Goal: Check status: Check status

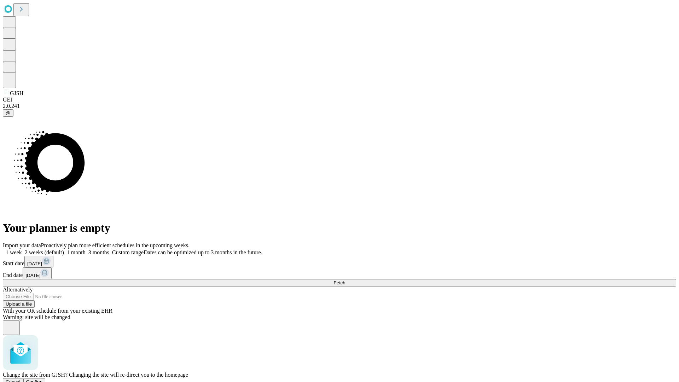
click at [43, 379] on span "Confirm" at bounding box center [34, 381] width 17 height 5
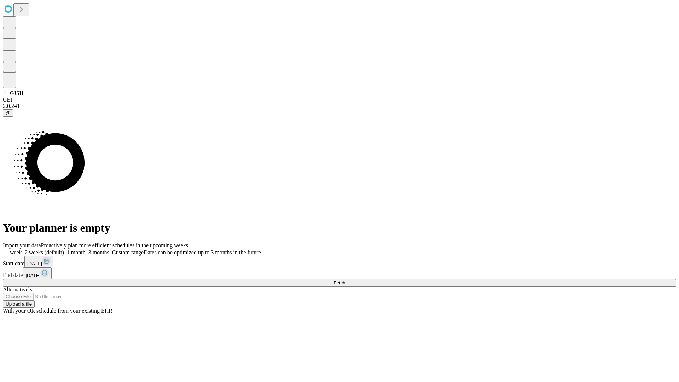
click at [22, 249] on label "1 week" at bounding box center [12, 252] width 19 height 6
click at [345, 280] on span "Fetch" at bounding box center [339, 282] width 12 height 5
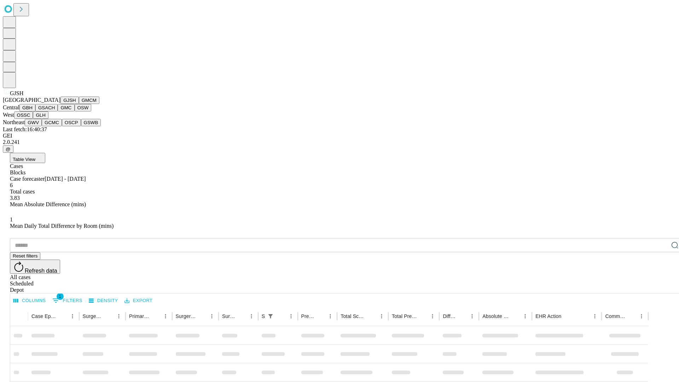
click at [79, 104] on button "GMCM" at bounding box center [89, 100] width 21 height 7
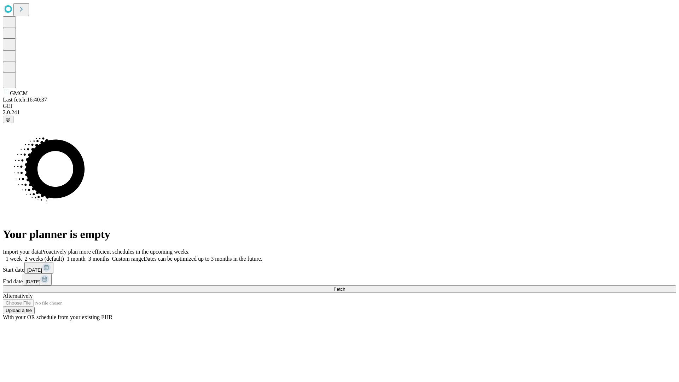
click at [22, 256] on label "1 week" at bounding box center [12, 259] width 19 height 6
click at [345, 286] on span "Fetch" at bounding box center [339, 288] width 12 height 5
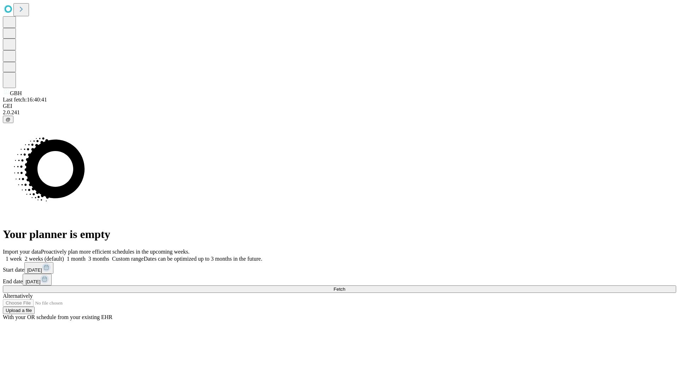
click at [345, 286] on span "Fetch" at bounding box center [339, 288] width 12 height 5
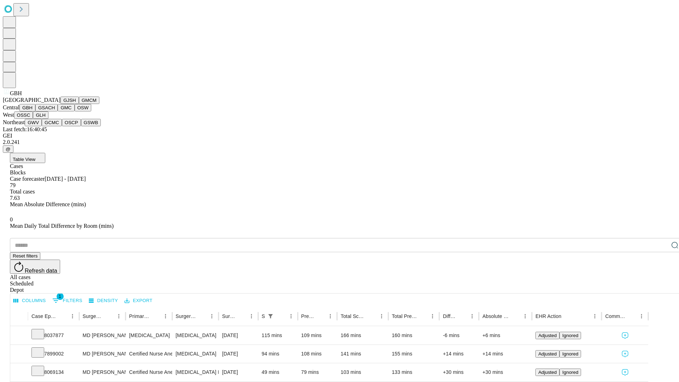
click at [55, 111] on button "GSACH" at bounding box center [46, 107] width 22 height 7
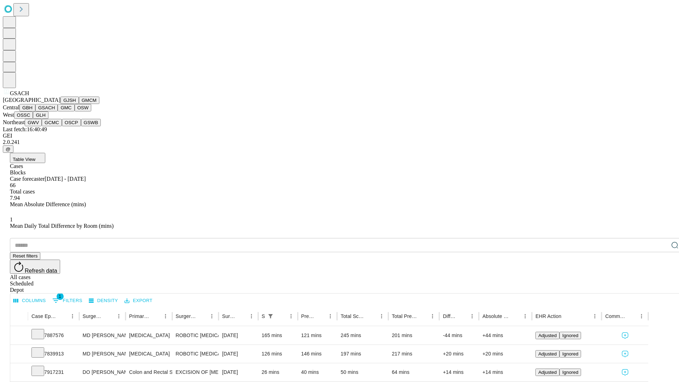
click at [58, 111] on button "GMC" at bounding box center [66, 107] width 17 height 7
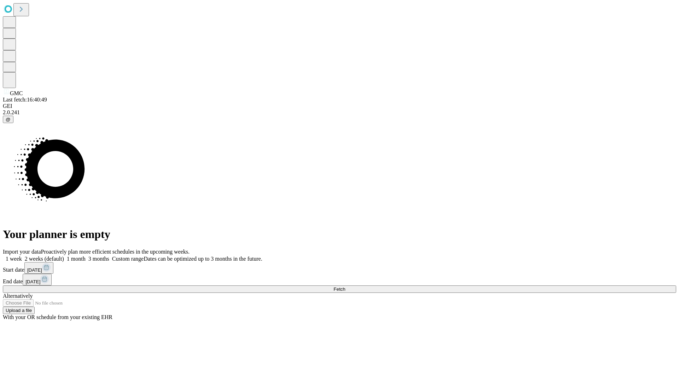
click at [22, 256] on label "1 week" at bounding box center [12, 259] width 19 height 6
click at [345, 286] on span "Fetch" at bounding box center [339, 288] width 12 height 5
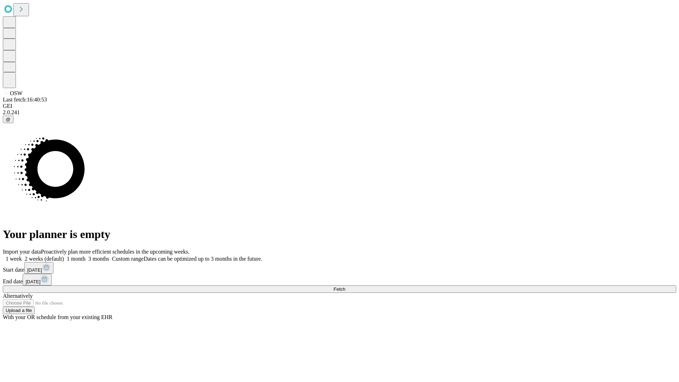
click at [345, 286] on span "Fetch" at bounding box center [339, 288] width 12 height 5
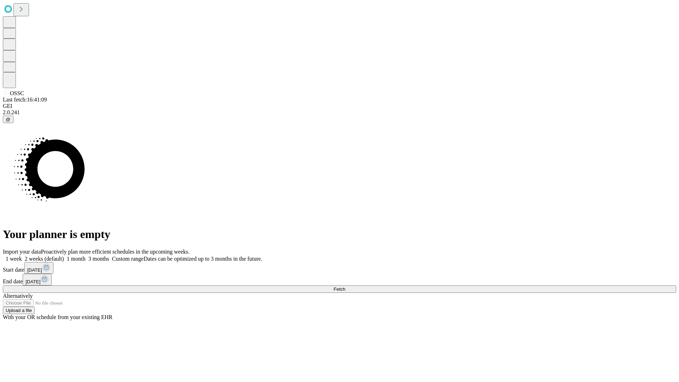
click at [22, 256] on label "1 week" at bounding box center [12, 259] width 19 height 6
click at [345, 286] on span "Fetch" at bounding box center [339, 288] width 12 height 5
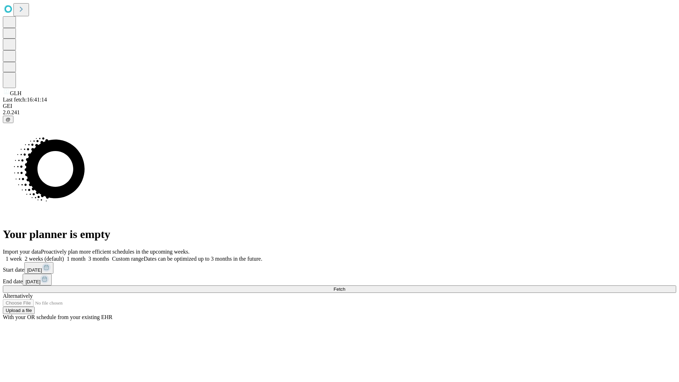
click at [22, 256] on label "1 week" at bounding box center [12, 259] width 19 height 6
click at [345, 286] on span "Fetch" at bounding box center [339, 288] width 12 height 5
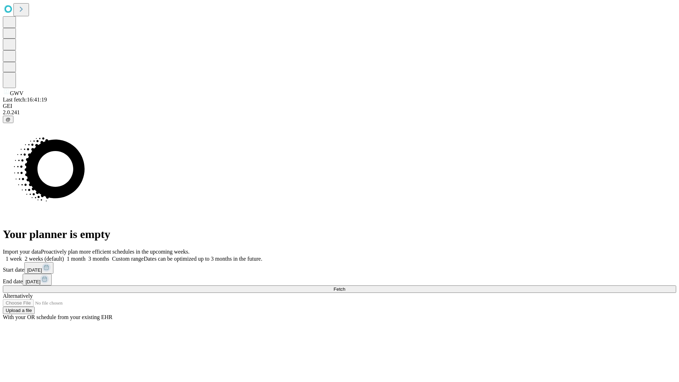
click at [22, 256] on label "1 week" at bounding box center [12, 259] width 19 height 6
click at [345, 286] on span "Fetch" at bounding box center [339, 288] width 12 height 5
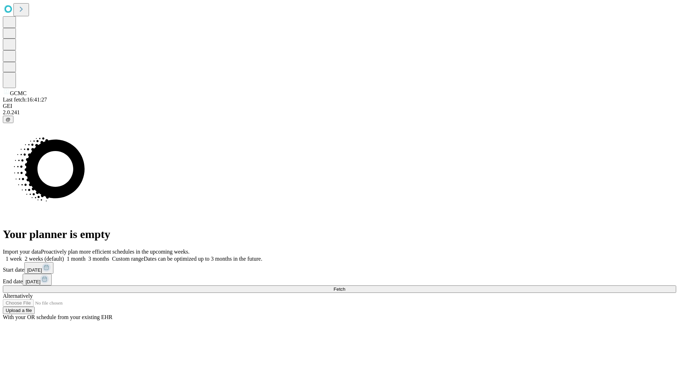
click at [22, 256] on label "1 week" at bounding box center [12, 259] width 19 height 6
click at [345, 286] on span "Fetch" at bounding box center [339, 288] width 12 height 5
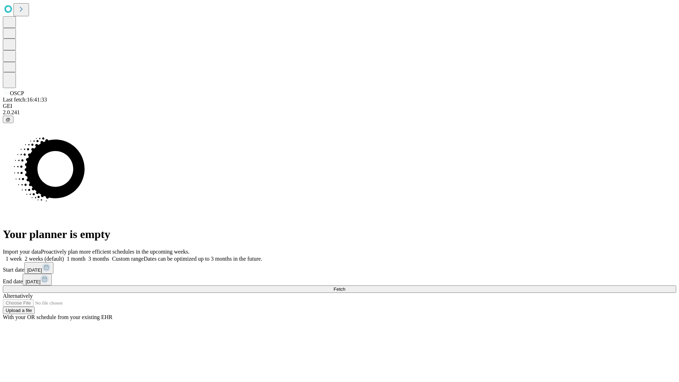
click at [22, 256] on label "1 week" at bounding box center [12, 259] width 19 height 6
click at [345, 286] on span "Fetch" at bounding box center [339, 288] width 12 height 5
